Goal: Find specific page/section: Find specific page/section

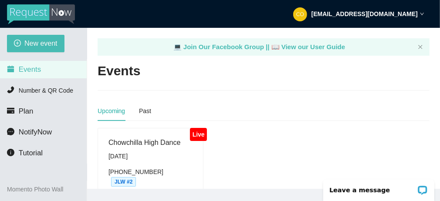
scroll to position [40, 0]
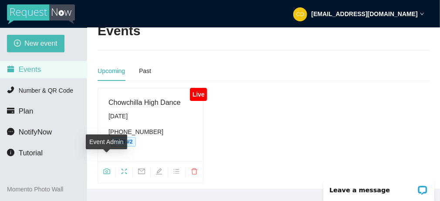
drag, startPoint x: 108, startPoint y: 160, endPoint x: 101, endPoint y: 170, distance: 12.2
click at [101, 170] on ul at bounding box center [150, 172] width 105 height 21
click at [105, 168] on icon "camera" at bounding box center [106, 171] width 7 height 7
click at [121, 168] on icon "fullscreen" at bounding box center [124, 171] width 7 height 7
